Goal: Transaction & Acquisition: Subscribe to service/newsletter

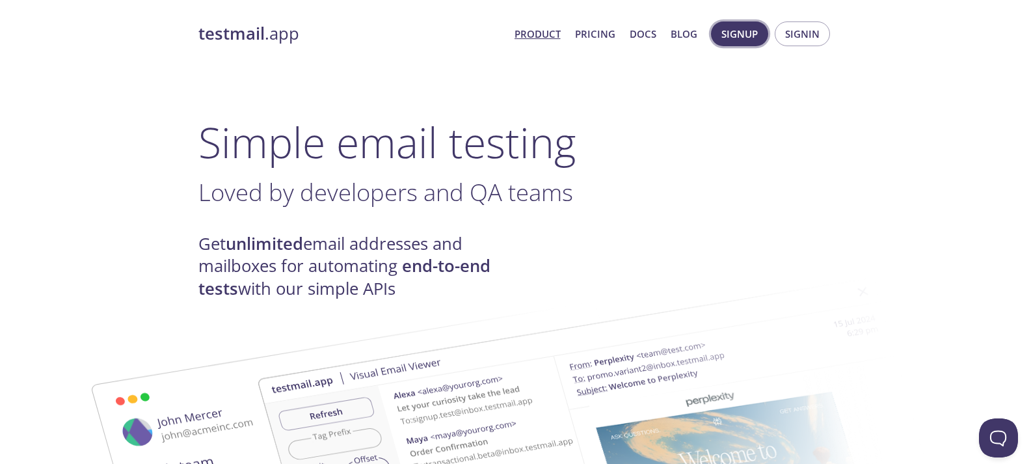
click at [747, 34] on span "Signup" at bounding box center [739, 33] width 36 height 17
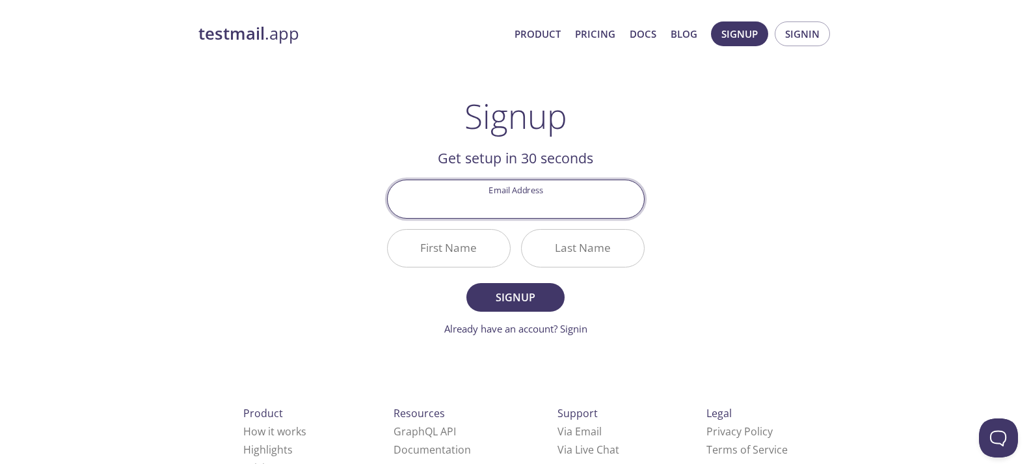
click at [583, 215] on input "Email Address" at bounding box center [516, 198] width 256 height 37
type input "tayihrr@gmail.com"
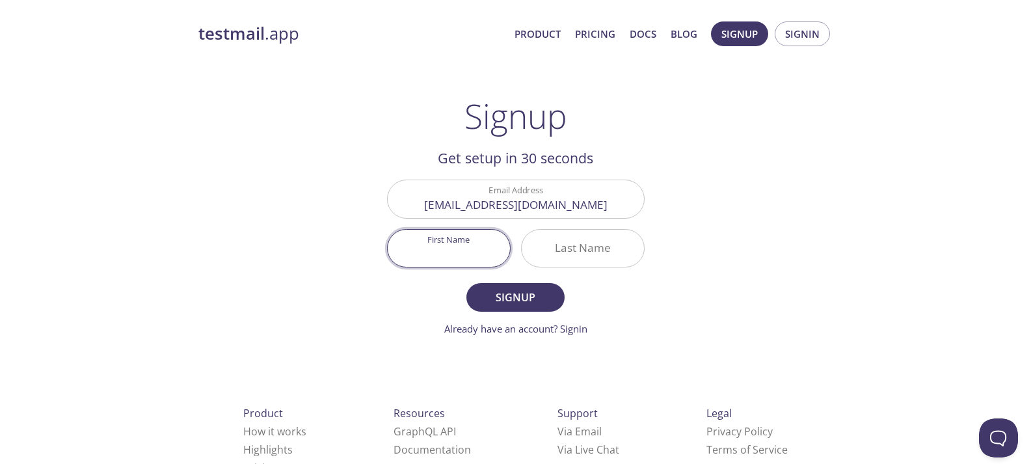
click at [474, 247] on input "First Name" at bounding box center [449, 248] width 122 height 37
type input "Rami"
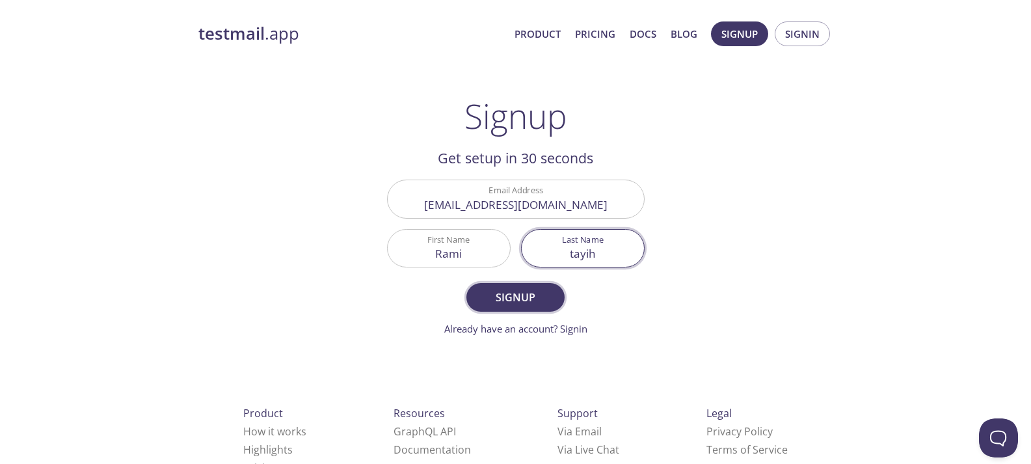
type input "tayih"
click at [535, 296] on span "Signup" at bounding box center [515, 297] width 69 height 18
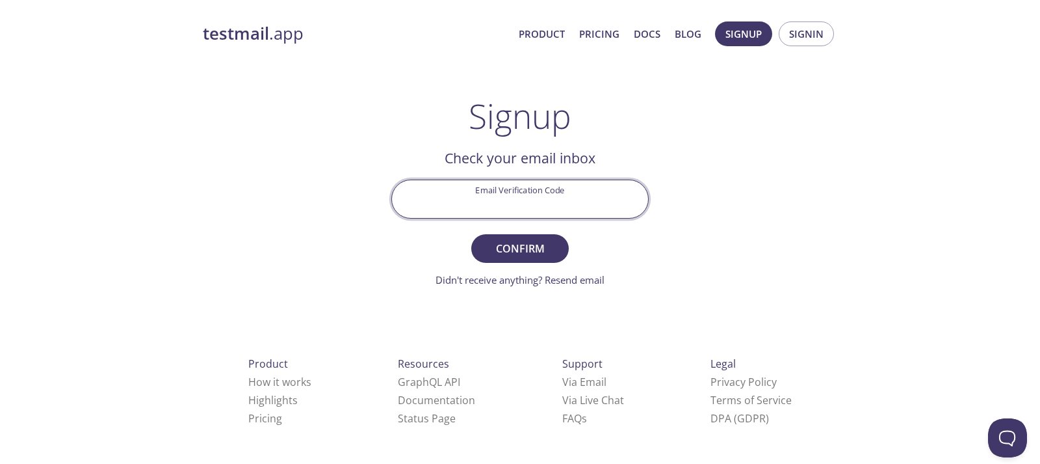
click at [551, 204] on input "Email Verification Code" at bounding box center [520, 198] width 256 height 37
type input "329zmf3"
click at [542, 248] on span "Confirm" at bounding box center [520, 248] width 69 height 18
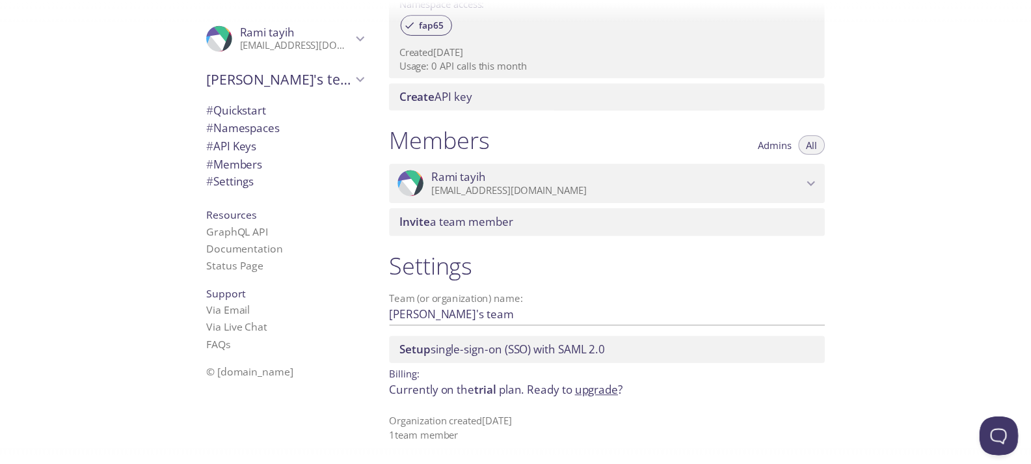
scroll to position [461, 0]
click at [615, 396] on link "upgrade" at bounding box center [602, 390] width 44 height 15
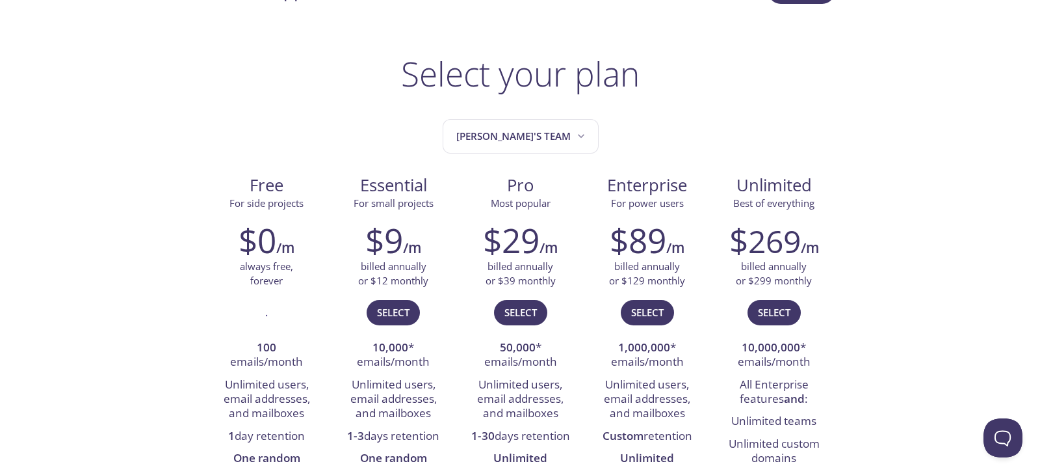
scroll to position [65, 0]
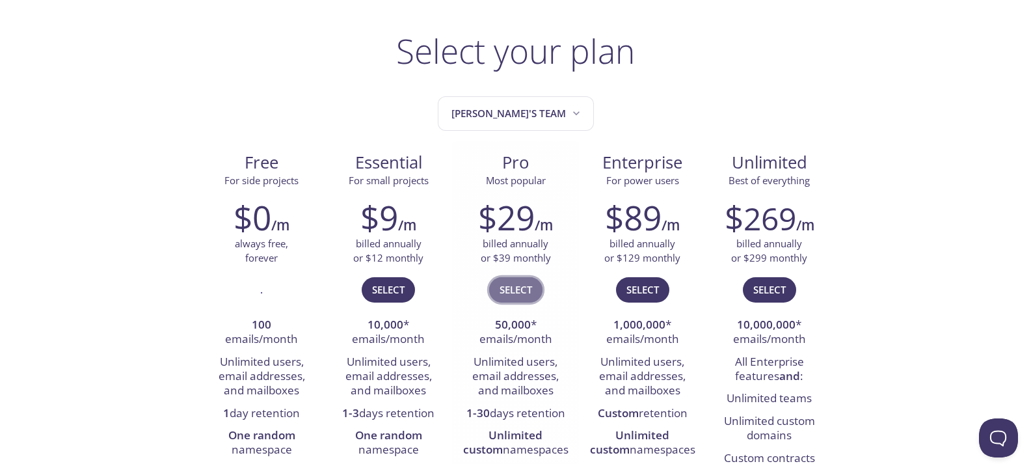
click at [521, 291] on span "Select" at bounding box center [515, 289] width 33 height 17
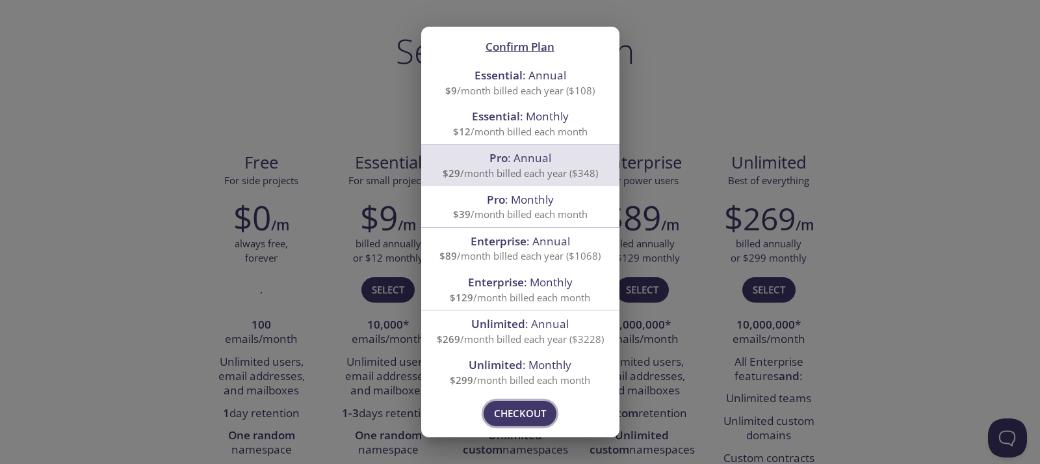
click at [527, 413] on span "Checkout" at bounding box center [520, 412] width 52 height 17
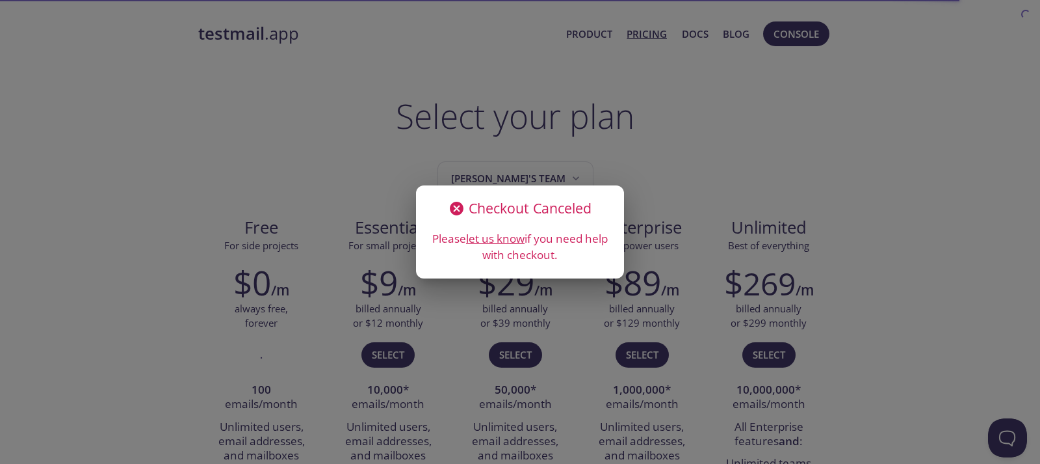
click at [455, 206] on icon at bounding box center [457, 209] width 14 height 14
click at [533, 142] on div "Checkout Canceled Please let us know if you need help with checkout." at bounding box center [520, 232] width 1040 height 464
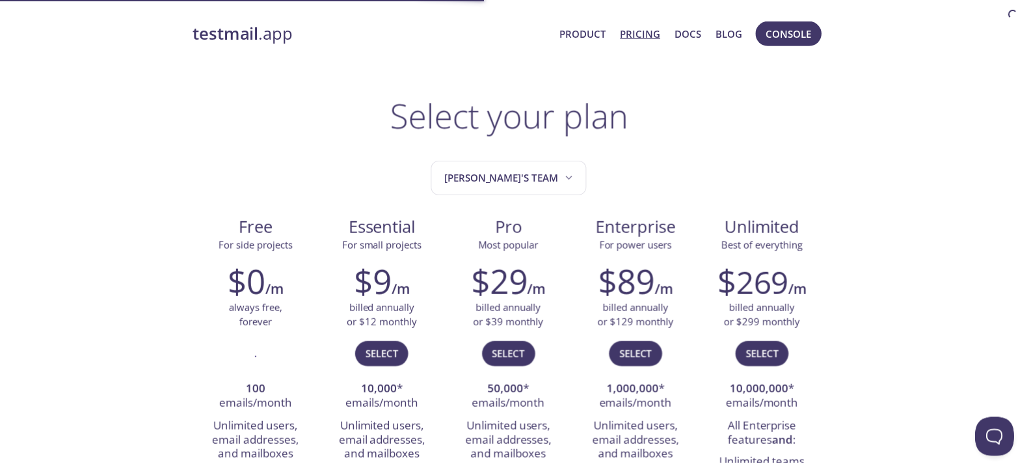
click at [535, 186] on span "[PERSON_NAME]'s team" at bounding box center [511, 179] width 131 height 18
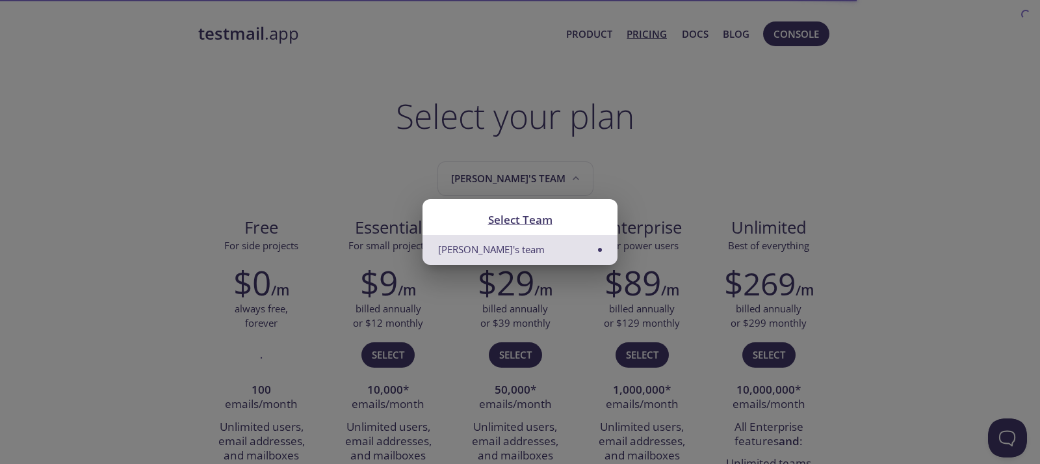
click at [618, 139] on div "Select Team Rami's team" at bounding box center [520, 232] width 1040 height 464
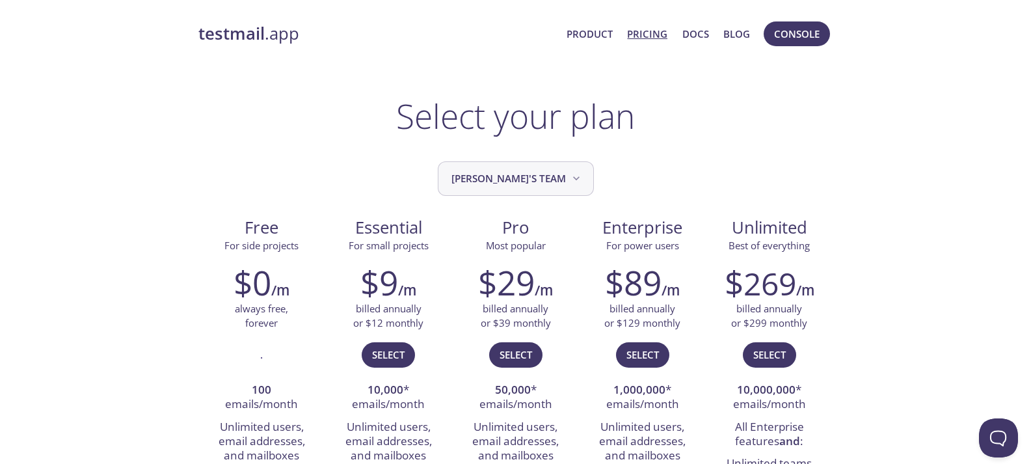
click at [570, 182] on icon "Rami's team" at bounding box center [576, 178] width 13 height 13
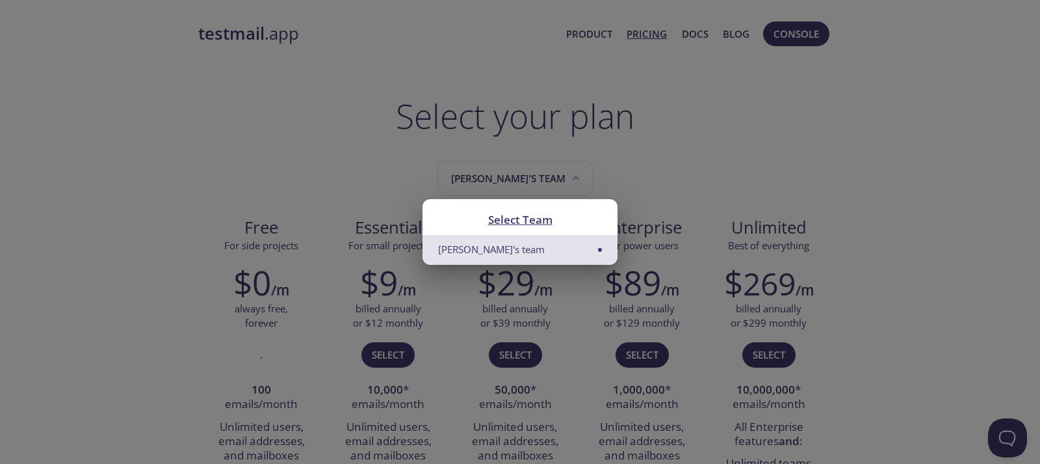
click at [604, 142] on div "Select Team Rami's team" at bounding box center [520, 232] width 1040 height 464
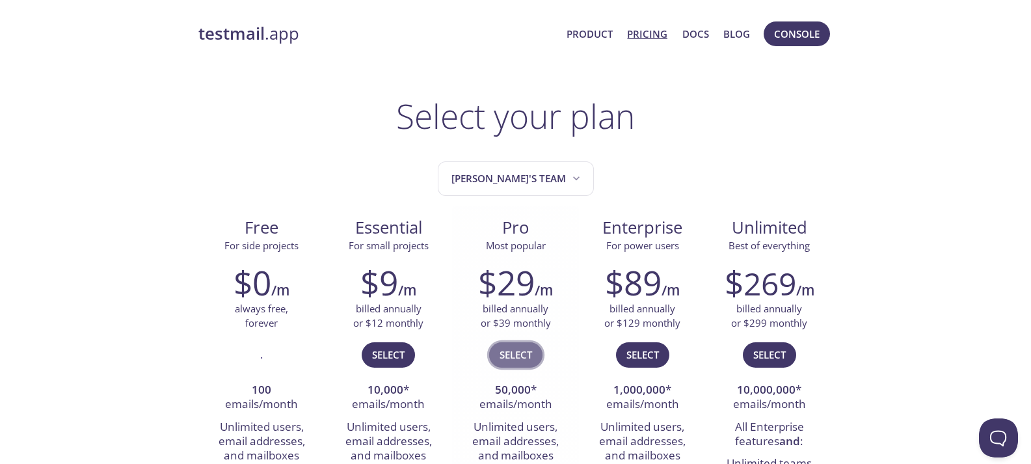
click at [512, 352] on span "Select" at bounding box center [515, 354] width 33 height 17
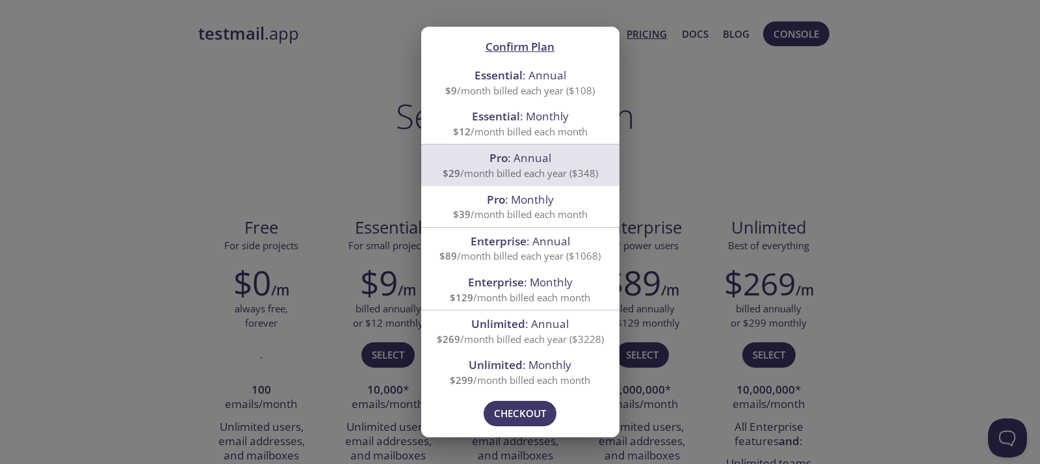
click at [591, 214] on p "$39 /month billed each month" at bounding box center [520, 214] width 167 height 14
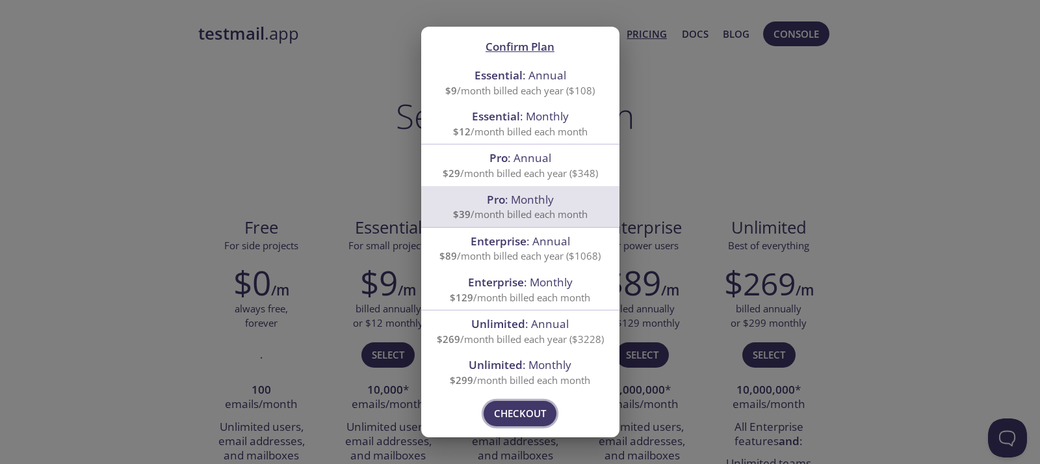
click at [523, 414] on span "Checkout" at bounding box center [520, 412] width 52 height 17
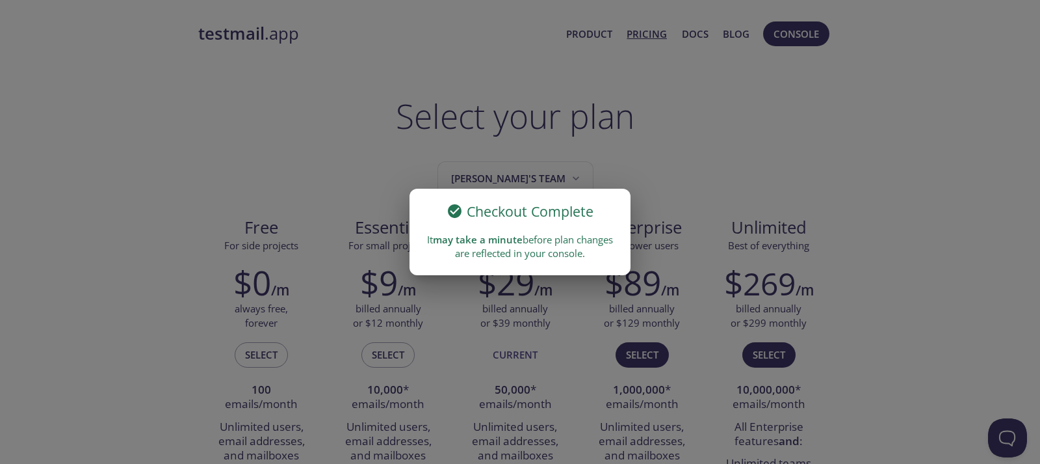
click at [286, 137] on div "Checkout Complete It may take a minute before plan changes are reflected in you…" at bounding box center [520, 232] width 1040 height 464
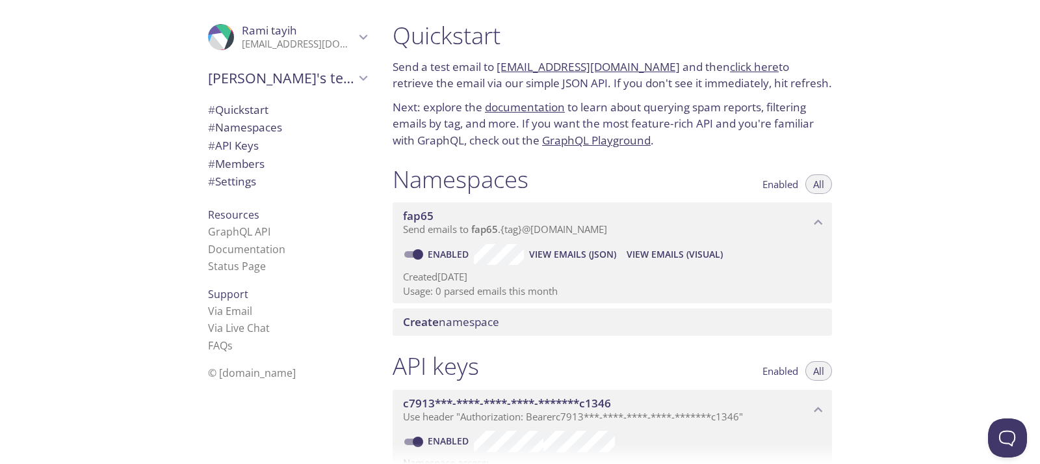
click at [244, 25] on span "Rami tayih" at bounding box center [269, 30] width 55 height 15
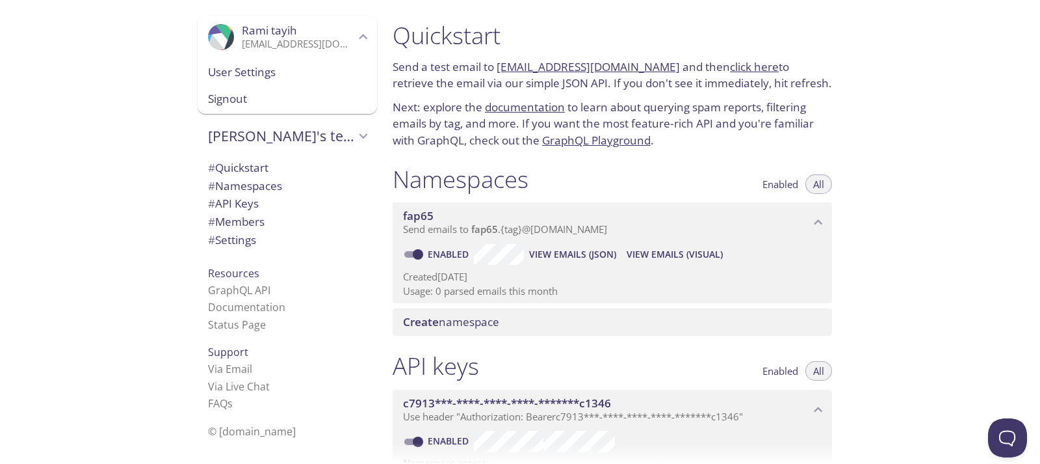
click at [967, 198] on div "Quickstart Send a test email to fap65.test@inbox.testmail.app and then click he…" at bounding box center [711, 232] width 658 height 464
click at [819, 217] on icon "fap65 namespace" at bounding box center [818, 222] width 17 height 17
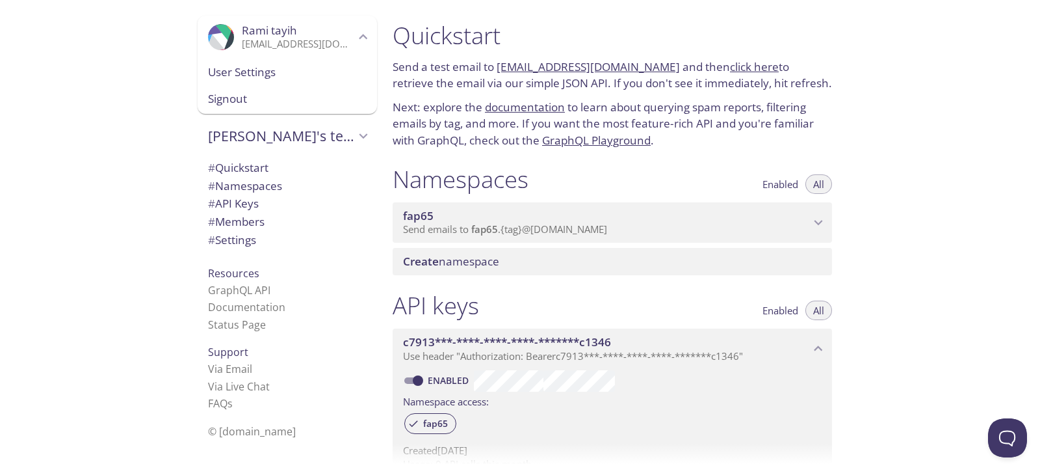
click at [481, 230] on span "fap65" at bounding box center [484, 228] width 27 height 13
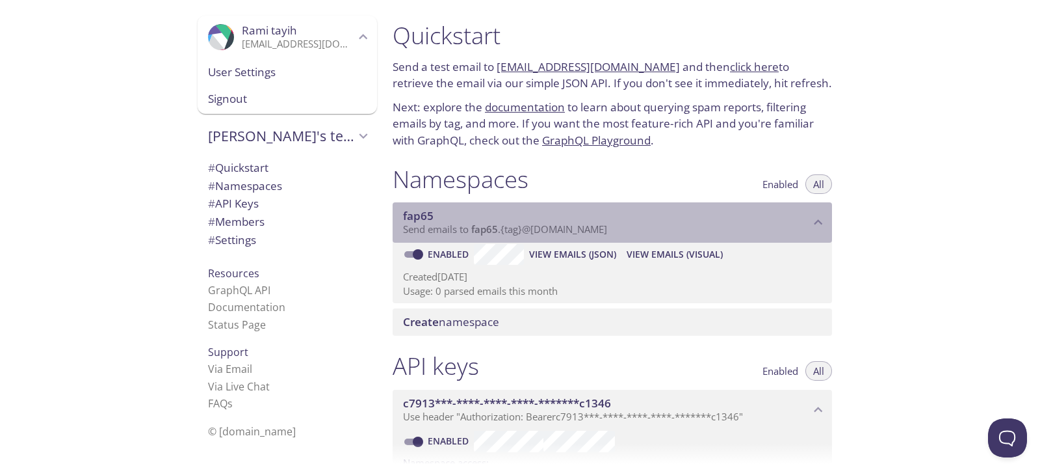
drag, startPoint x: 472, startPoint y: 228, endPoint x: 488, endPoint y: 226, distance: 15.7
click at [488, 226] on span "fap65" at bounding box center [484, 228] width 27 height 13
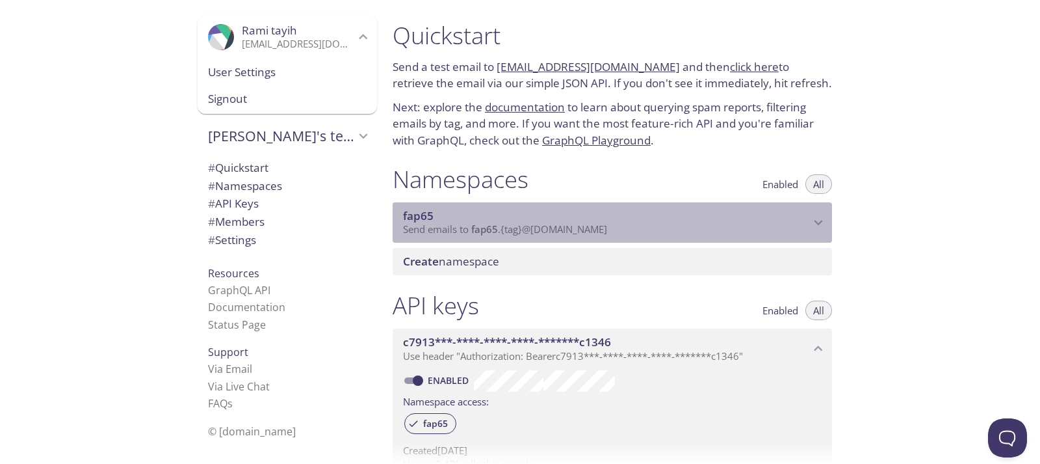
drag, startPoint x: 399, startPoint y: 211, endPoint x: 429, endPoint y: 209, distance: 30.0
click at [429, 209] on div "fap65 Send emails to fap65 . {tag} @inbox.testmail.app" at bounding box center [613, 222] width 440 height 40
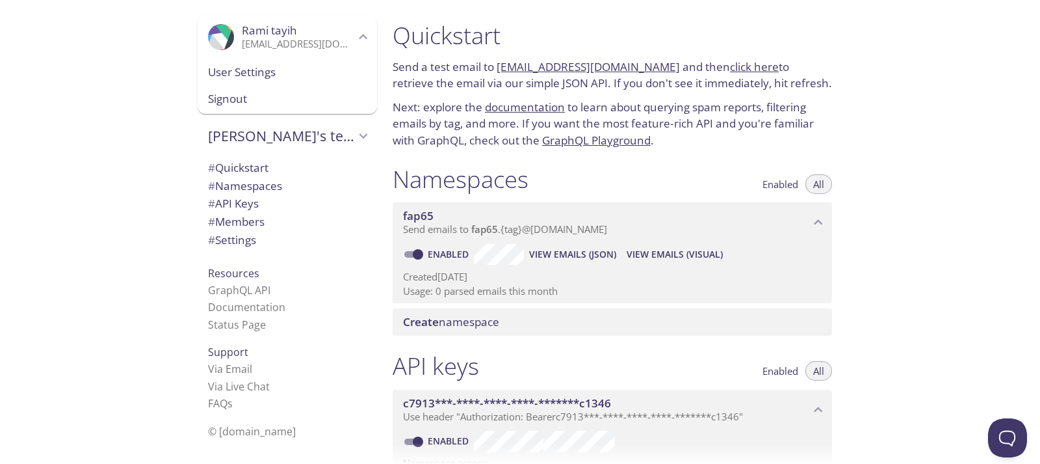
drag, startPoint x: 398, startPoint y: 179, endPoint x: 429, endPoint y: 212, distance: 45.1
click at [429, 212] on div "Namespaces Enabled All fap65 Send emails to fap65 . {tag} @inbox.testmail.app E…" at bounding box center [612, 250] width 460 height 187
drag, startPoint x: 441, startPoint y: 213, endPoint x: 354, endPoint y: 202, distance: 87.1
click at [354, 202] on div ".cls-1 { fill: #6d5ca8; } .cls-2 { fill: #3fc191; } .cls-3 { fill: #3b4752; } .…" at bounding box center [520, 232] width 1040 height 464
click at [417, 215] on span "fap65" at bounding box center [418, 215] width 31 height 15
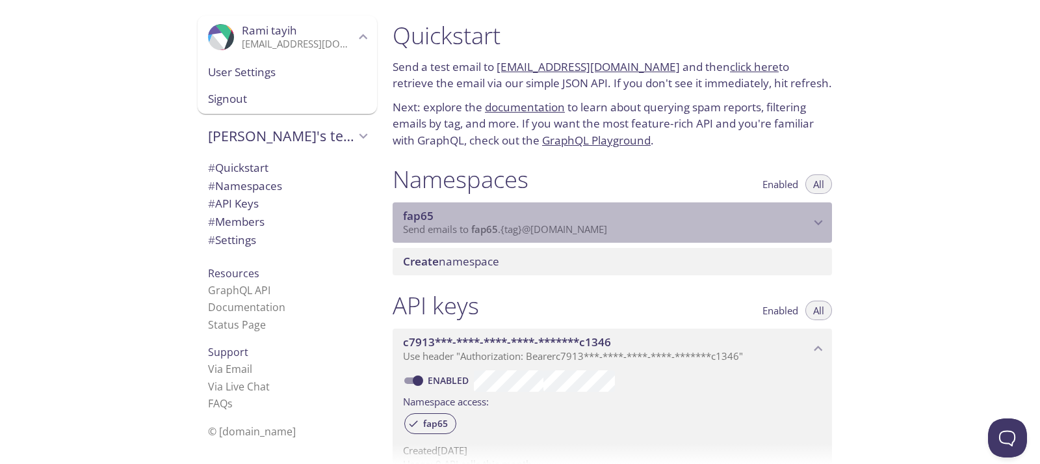
click at [426, 213] on span "fap65" at bounding box center [418, 215] width 31 height 15
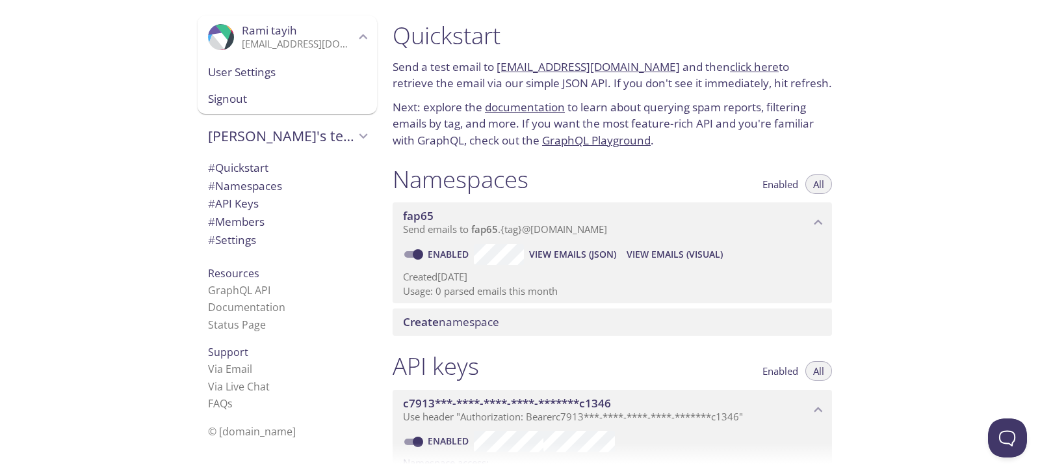
click at [426, 213] on span "fap65" at bounding box center [418, 215] width 31 height 15
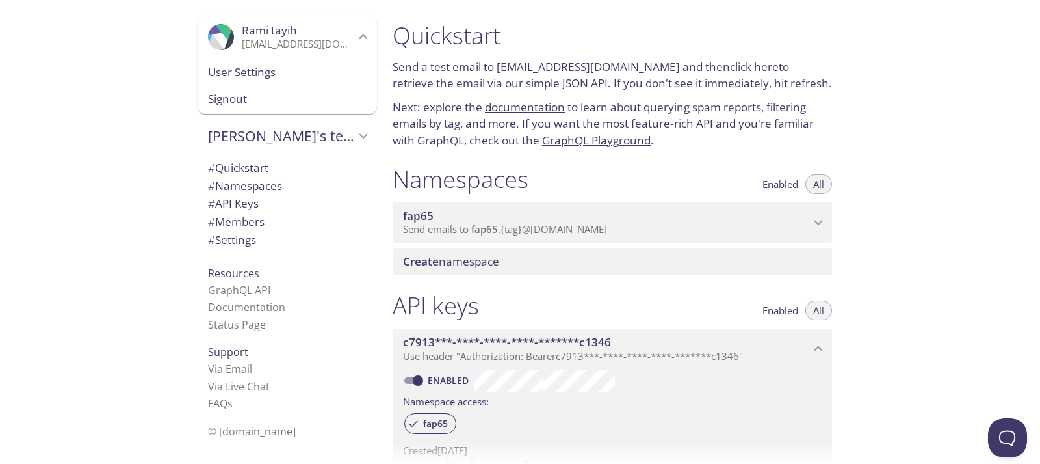
drag, startPoint x: 421, startPoint y: 203, endPoint x: 375, endPoint y: 197, distance: 46.5
drag, startPoint x: 375, startPoint y: 197, endPoint x: 349, endPoint y: 252, distance: 61.4
click at [335, 256] on div "# Quickstart # Namespaces # API Keys # Members # Settings" at bounding box center [287, 206] width 179 height 103
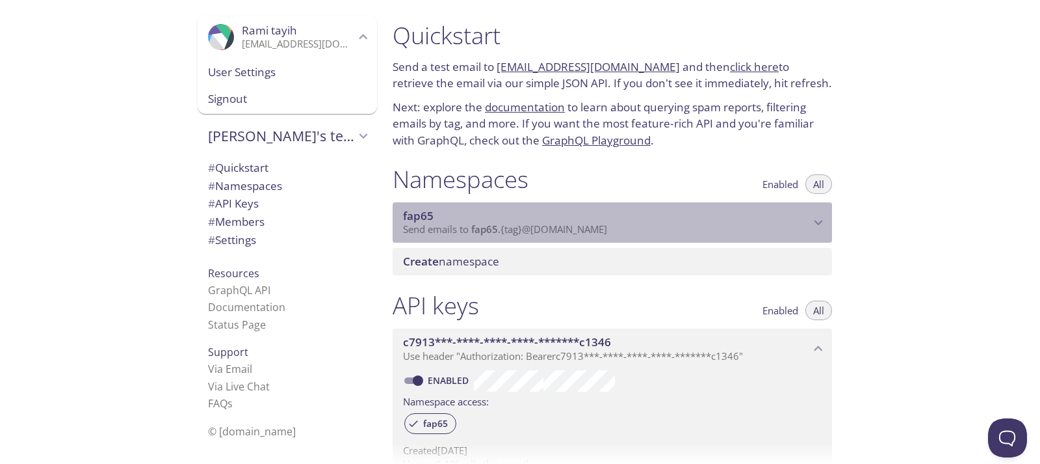
click at [827, 218] on div "fap65 Send emails to fap65 . {tag} @inbox.testmail.app" at bounding box center [613, 222] width 440 height 40
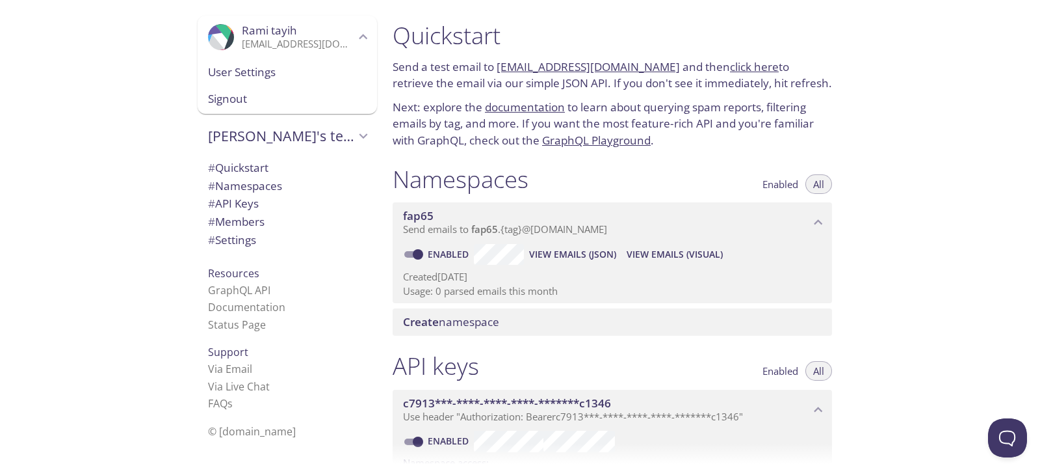
click at [967, 49] on div "Quickstart Send a test email to fap65.test@inbox.testmail.app and then click he…" at bounding box center [711, 232] width 658 height 464
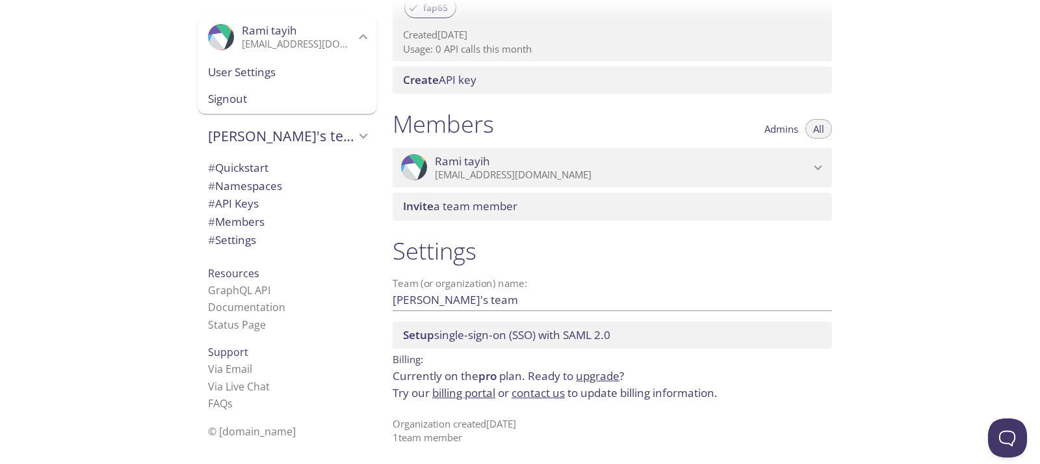
scroll to position [478, 0]
click at [823, 168] on icon "Rami tayih" at bounding box center [818, 165] width 17 height 17
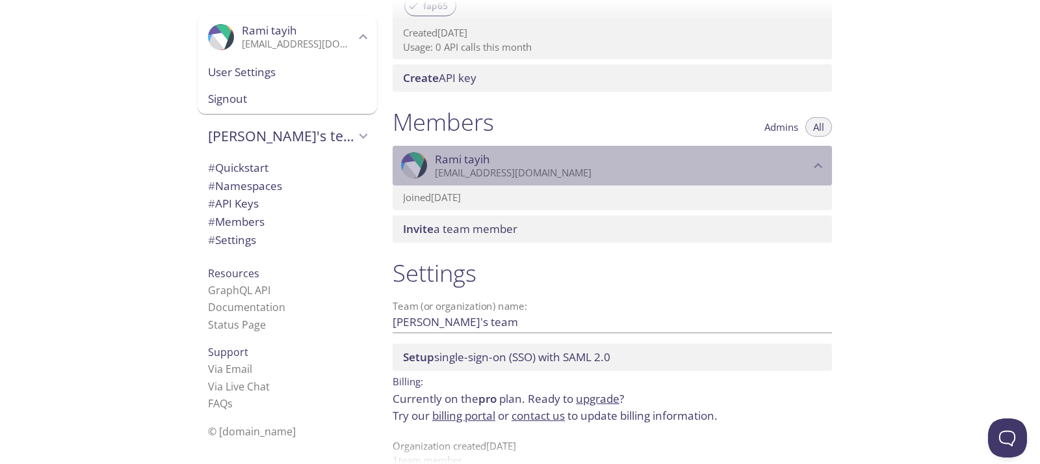
click at [823, 168] on icon "Rami tayih" at bounding box center [818, 165] width 17 height 17
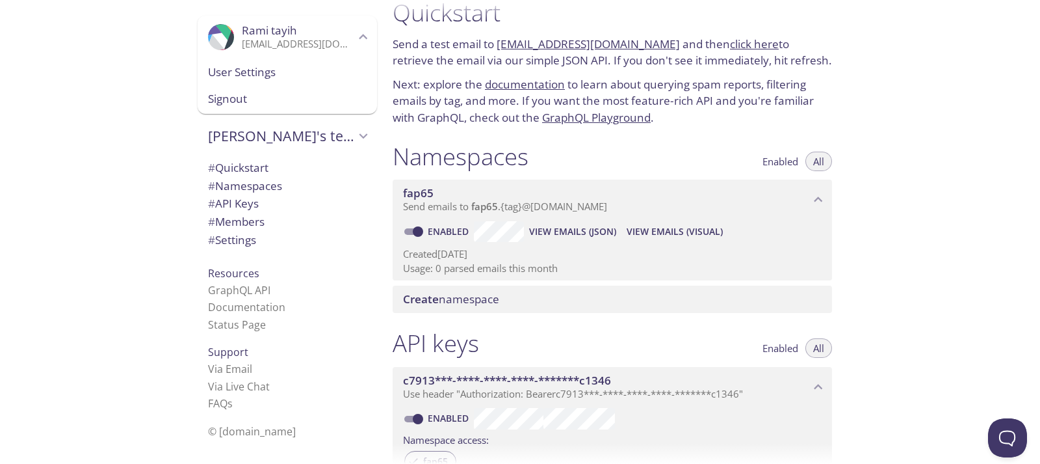
scroll to position [0, 0]
